Goal: Transaction & Acquisition: Book appointment/travel/reservation

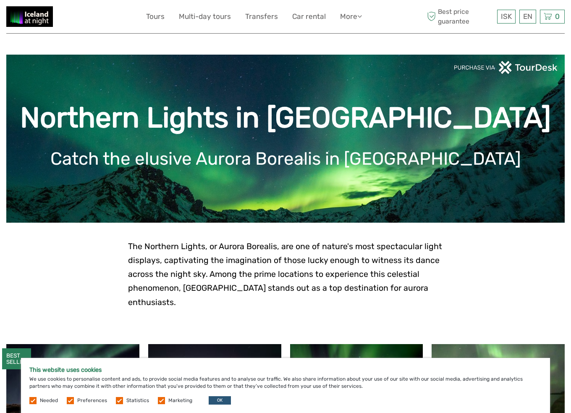
click at [37, 15] on img at bounding box center [29, 16] width 47 height 21
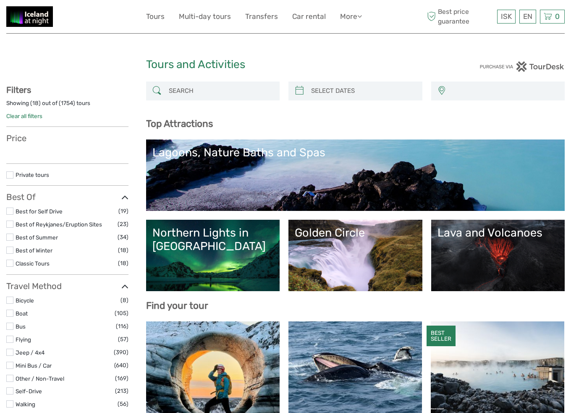
select select
